Goal: Task Accomplishment & Management: Manage account settings

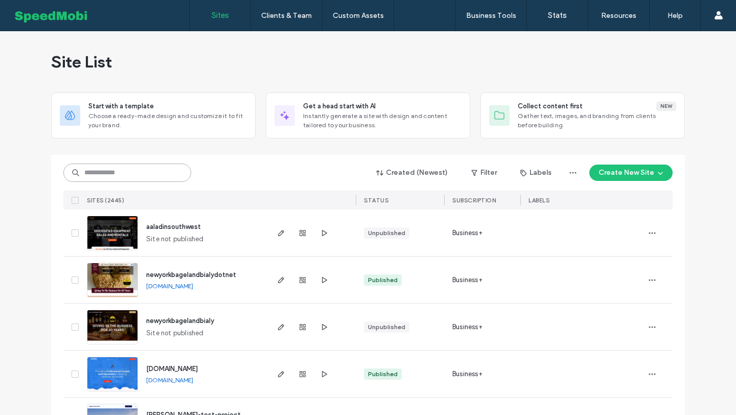
click at [124, 175] on input at bounding box center [127, 173] width 128 height 18
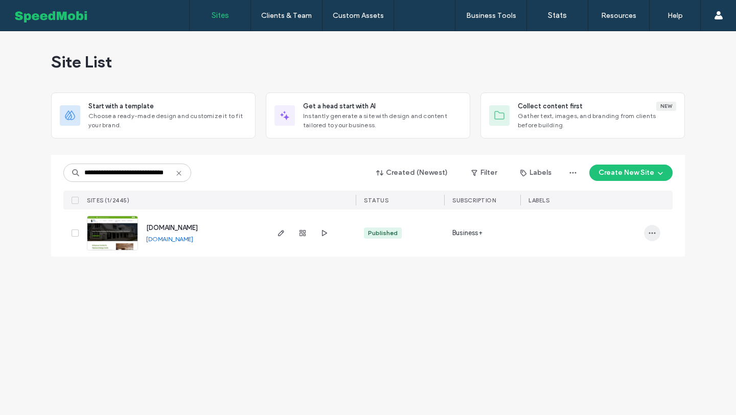
type input "**********"
click at [655, 229] on icon "button" at bounding box center [652, 233] width 8 height 8
click at [604, 349] on div "Site Dashboard" at bounding box center [614, 356] width 91 height 19
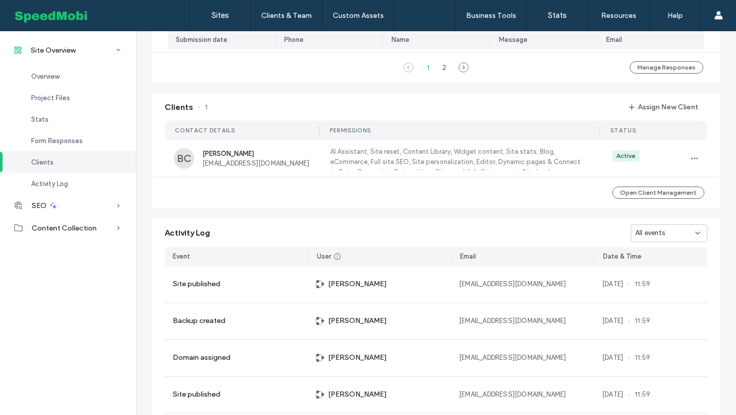
scroll to position [892, 0]
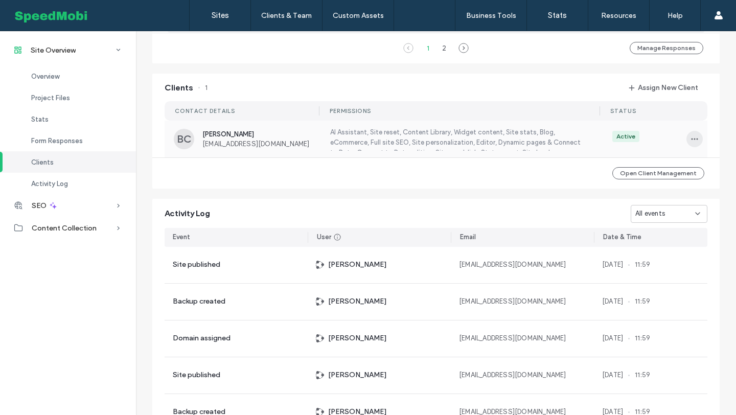
click at [692, 134] on span "button" at bounding box center [694, 139] width 16 height 16
click at [642, 168] on span "Edit Permissions" at bounding box center [653, 165] width 50 height 10
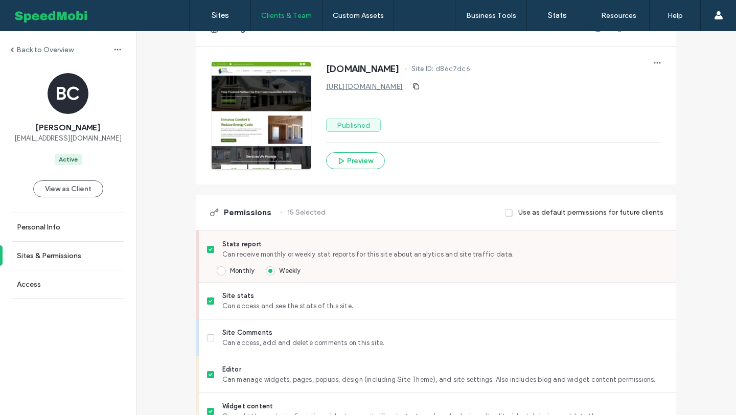
scroll to position [880, 0]
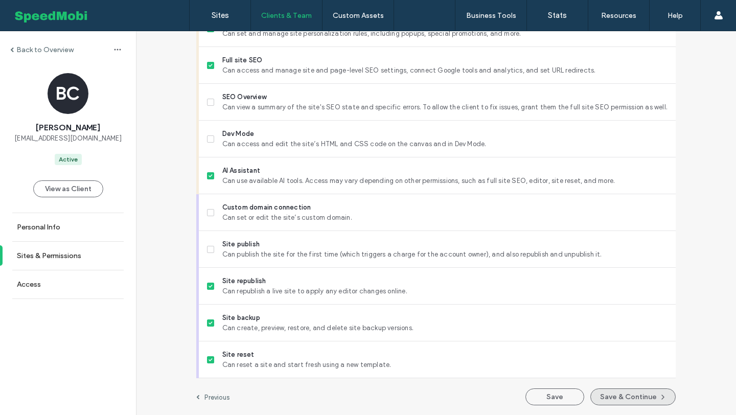
click at [620, 395] on button "Save & Continue" at bounding box center [632, 396] width 85 height 17
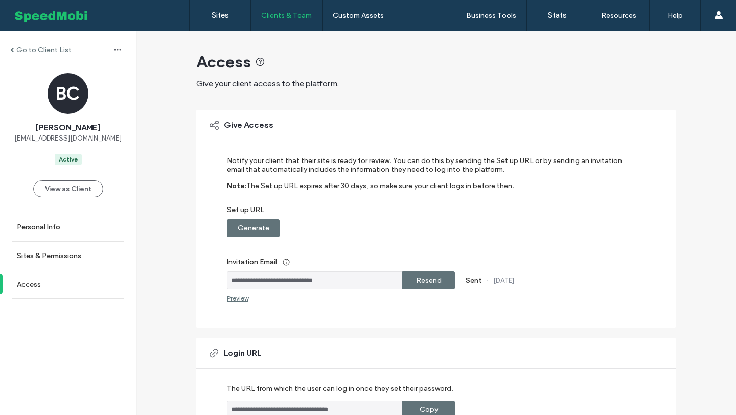
click at [409, 281] on div "Resend" at bounding box center [428, 280] width 53 height 18
click at [222, 18] on label "Sites" at bounding box center [220, 15] width 17 height 9
